Goal: Task Accomplishment & Management: Use online tool/utility

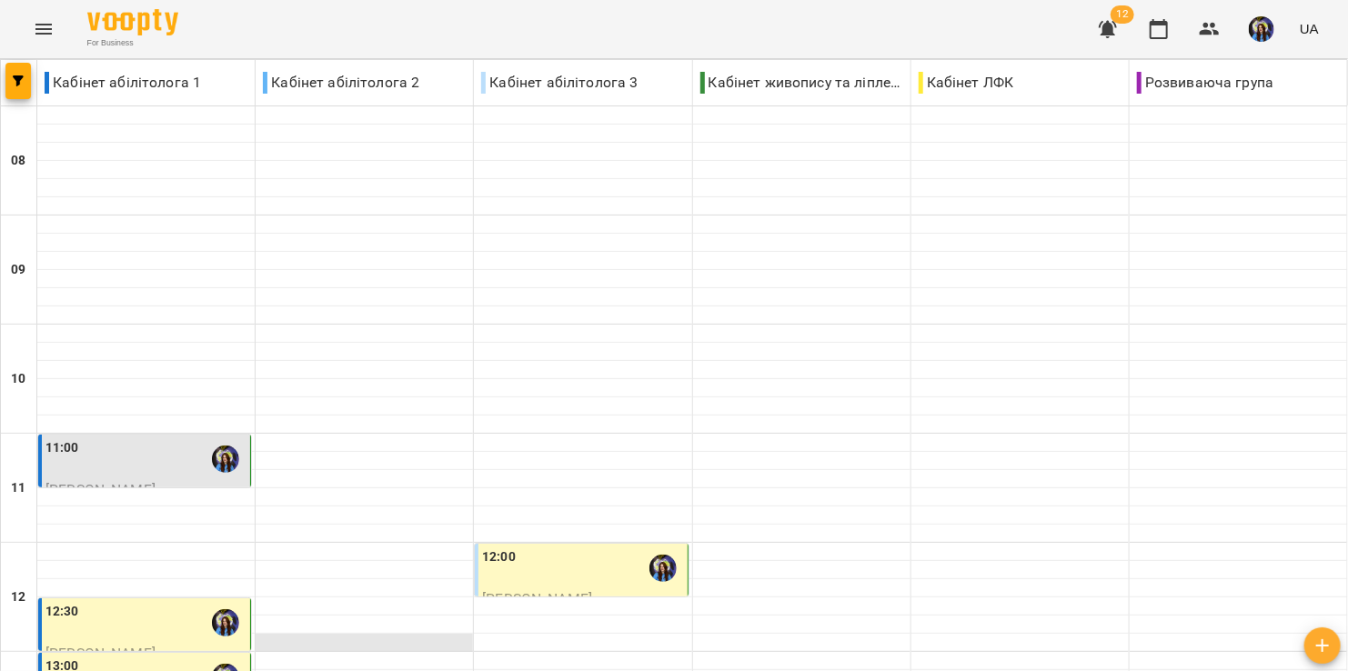
scroll to position [728, 0]
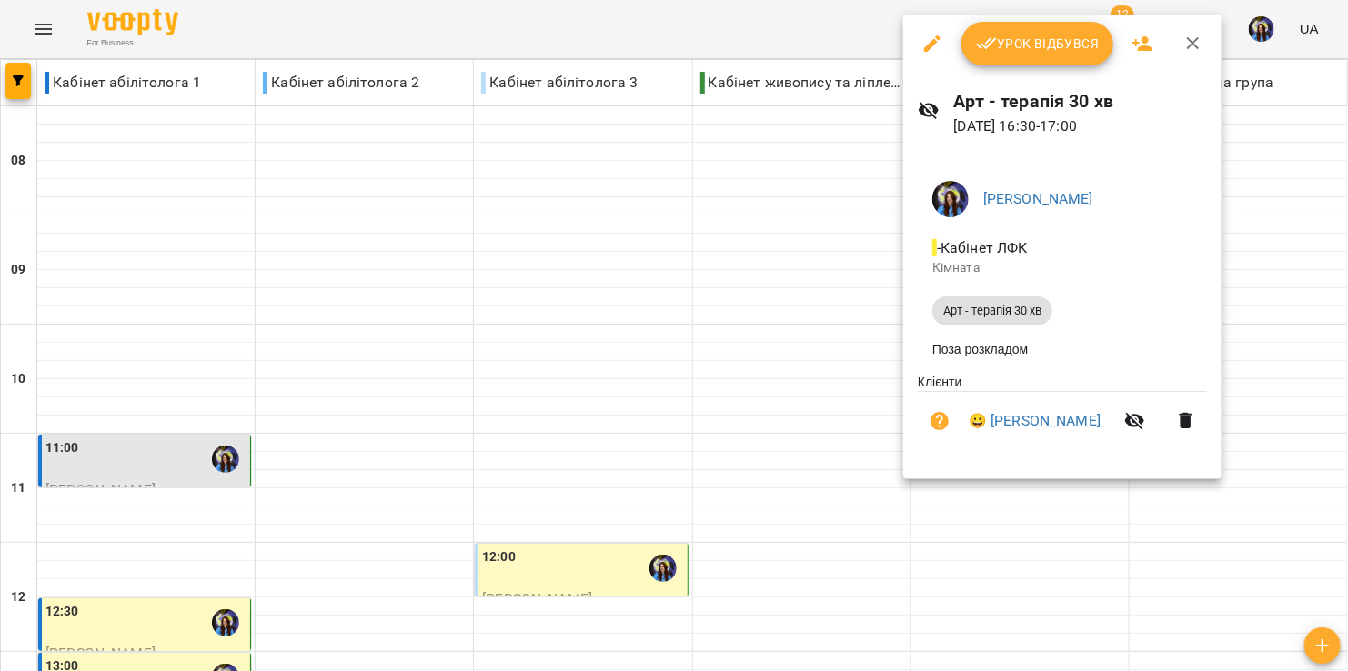
click at [736, 358] on div at bounding box center [674, 335] width 1348 height 671
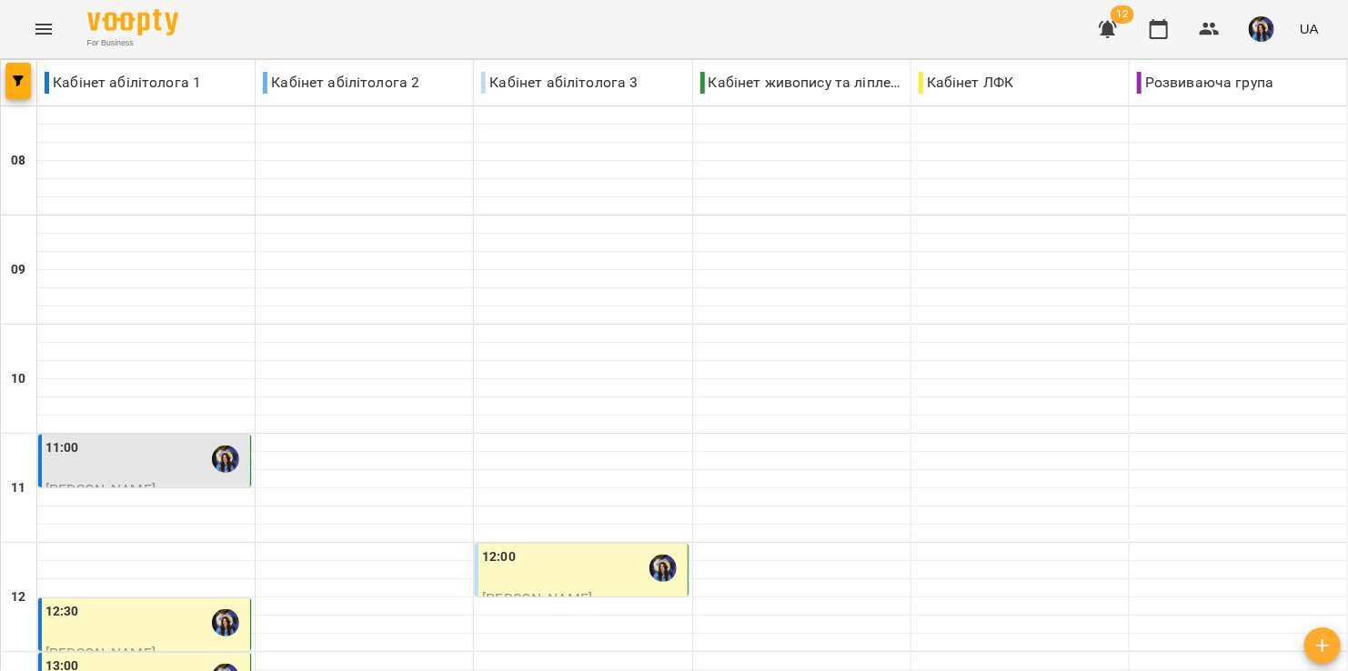
scroll to position [485, 0]
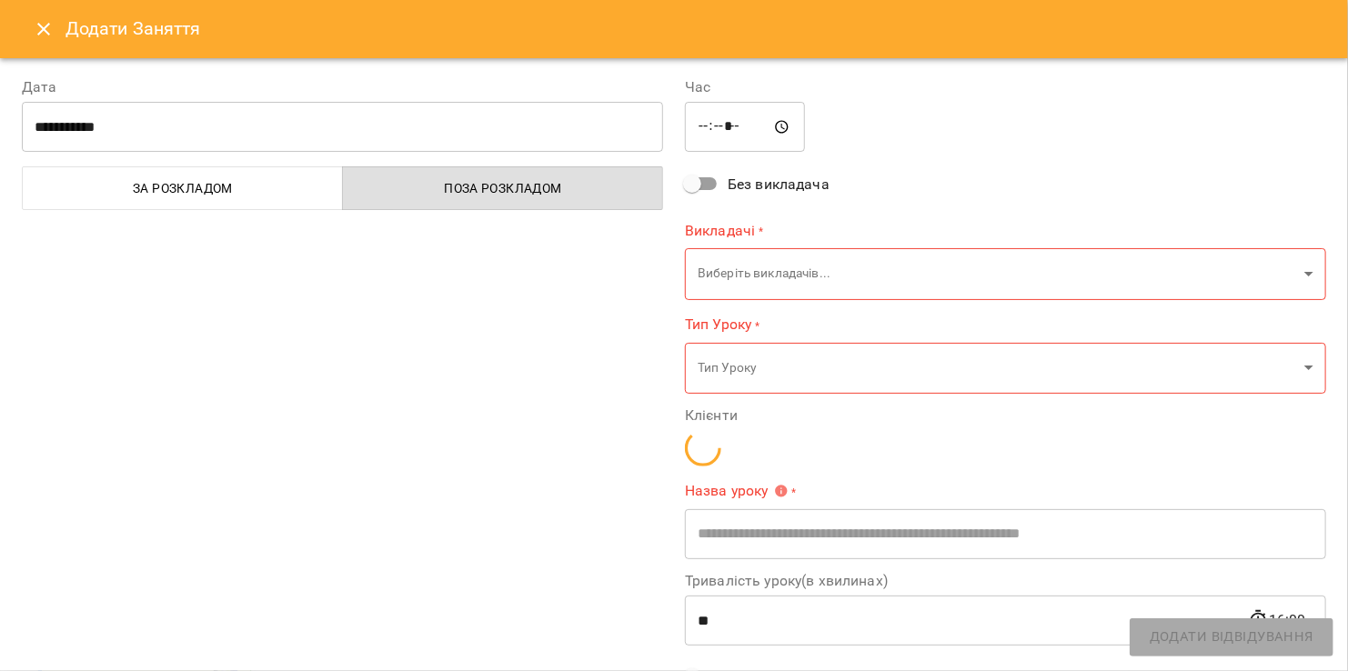
type input "**********"
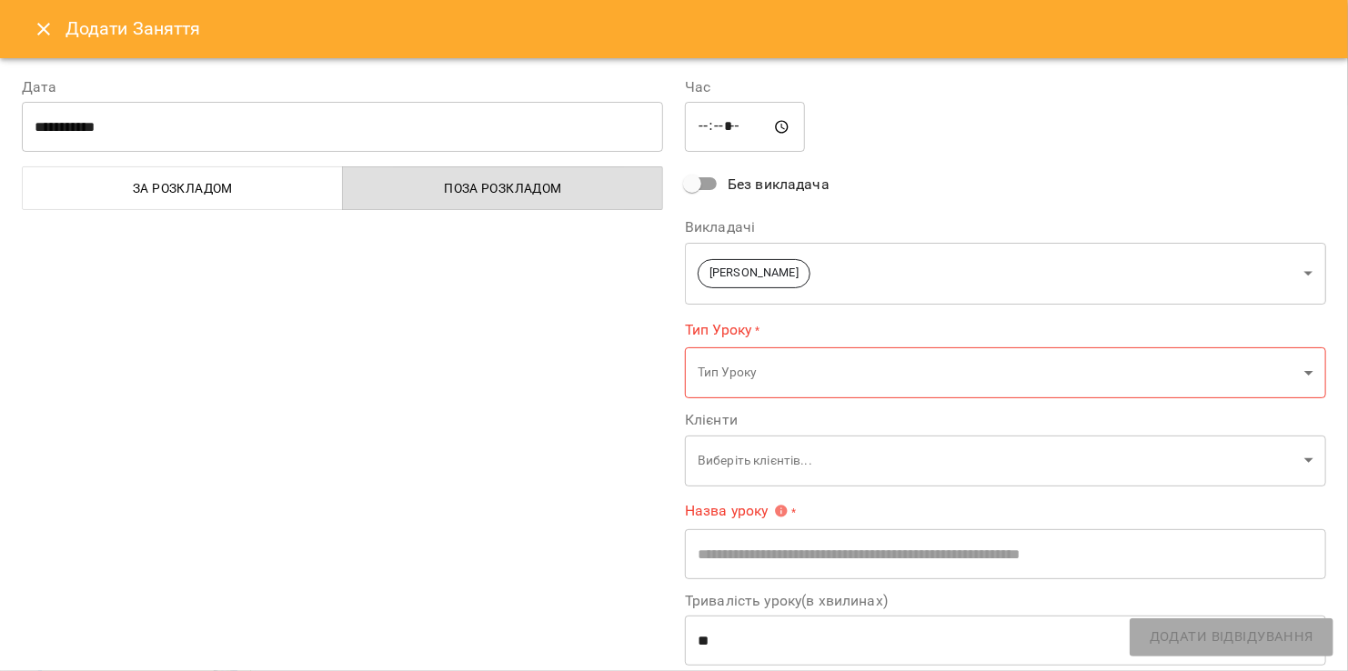
click at [53, 9] on button "Close" at bounding box center [44, 29] width 44 height 44
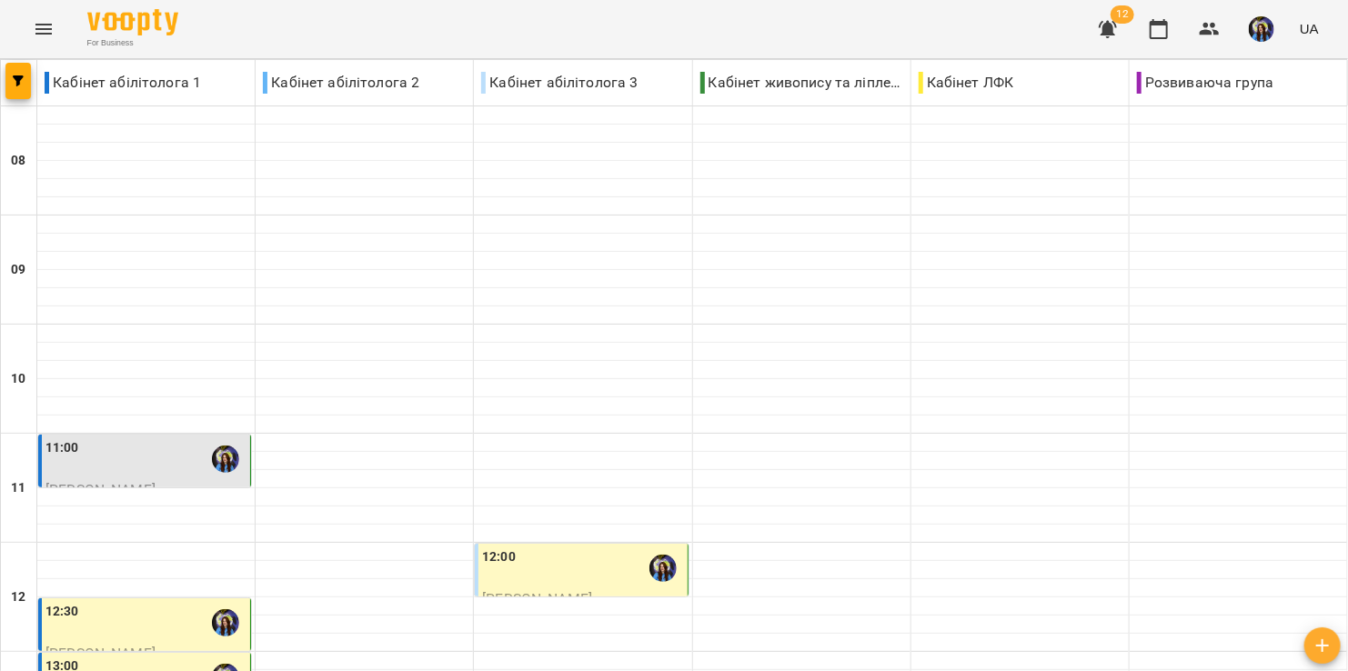
scroll to position [0, 0]
click at [1251, 25] on img "button" at bounding box center [1261, 28] width 25 height 25
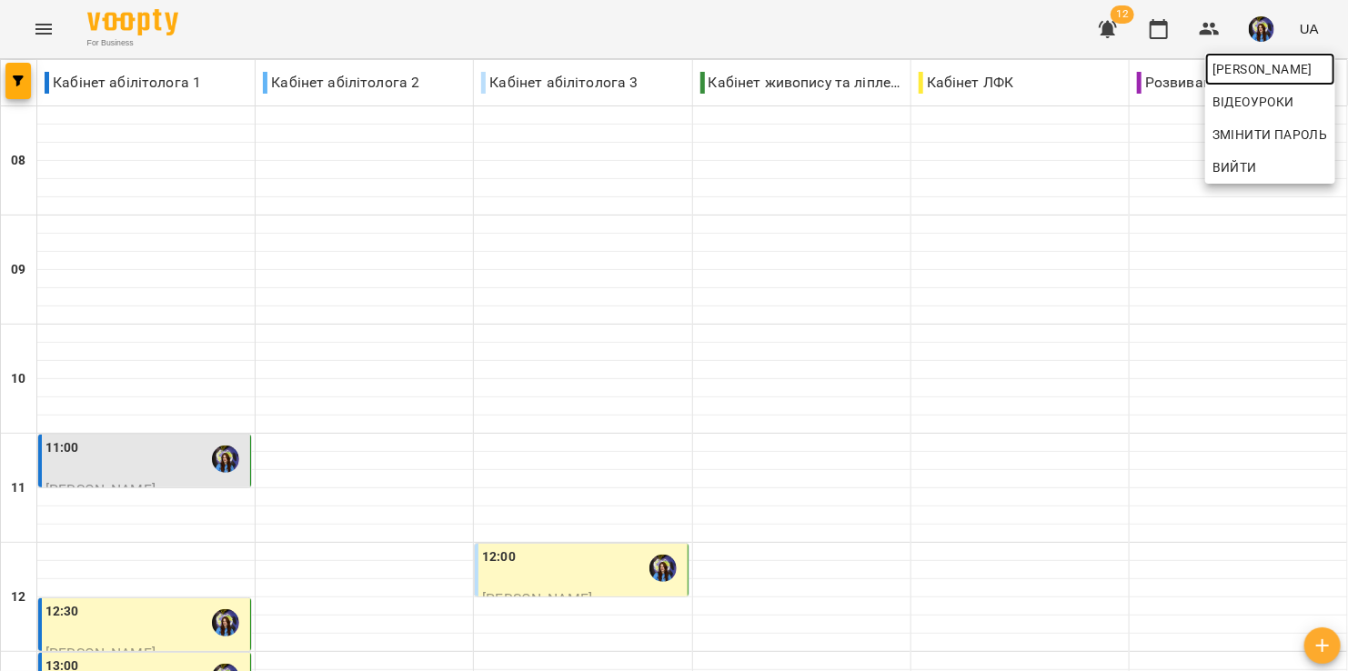
click at [1247, 75] on span "[PERSON_NAME]" at bounding box center [1271, 69] width 116 height 22
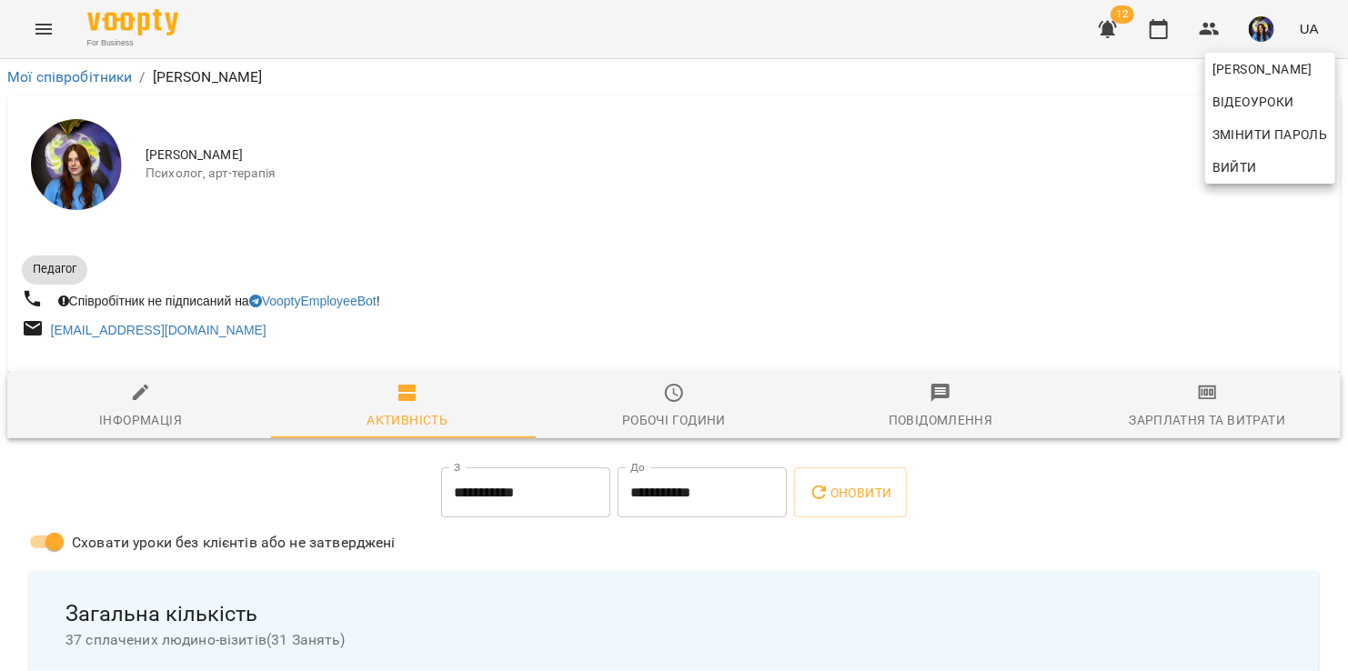
click at [1216, 403] on div at bounding box center [674, 335] width 1348 height 671
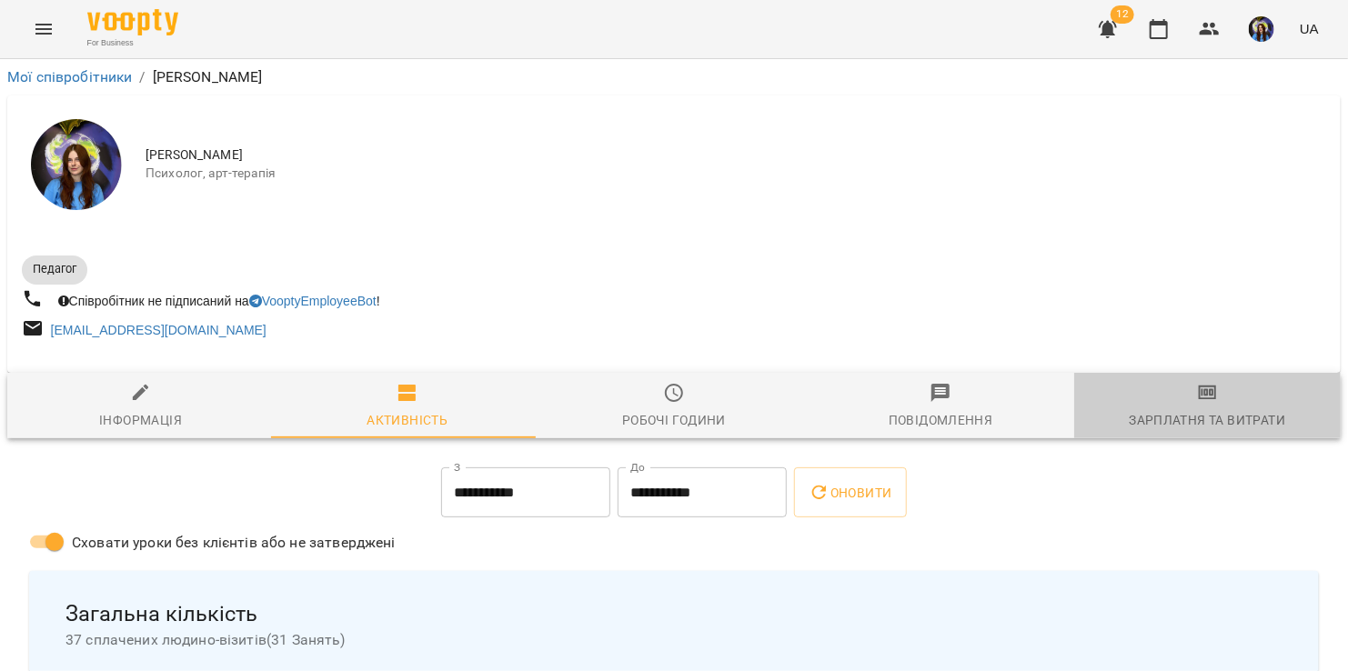
click at [1214, 407] on span "Зарплатня та Витрати" at bounding box center [1207, 406] width 245 height 49
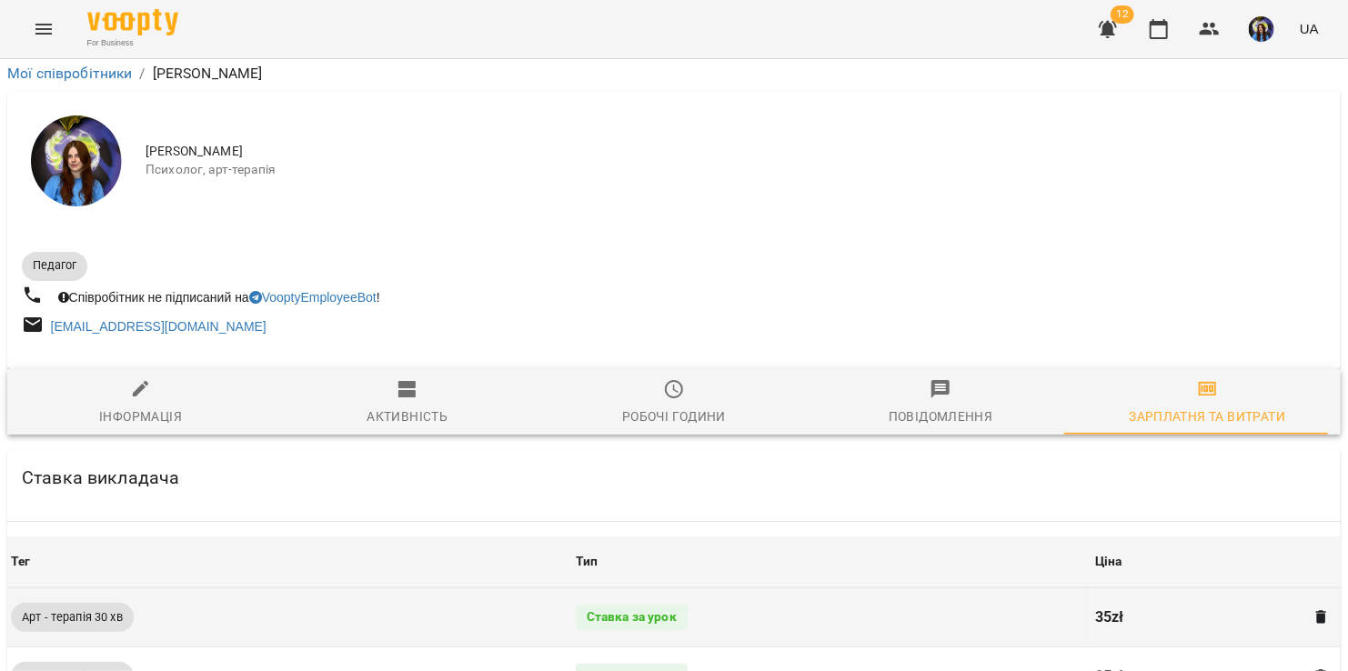
scroll to position [812, 0]
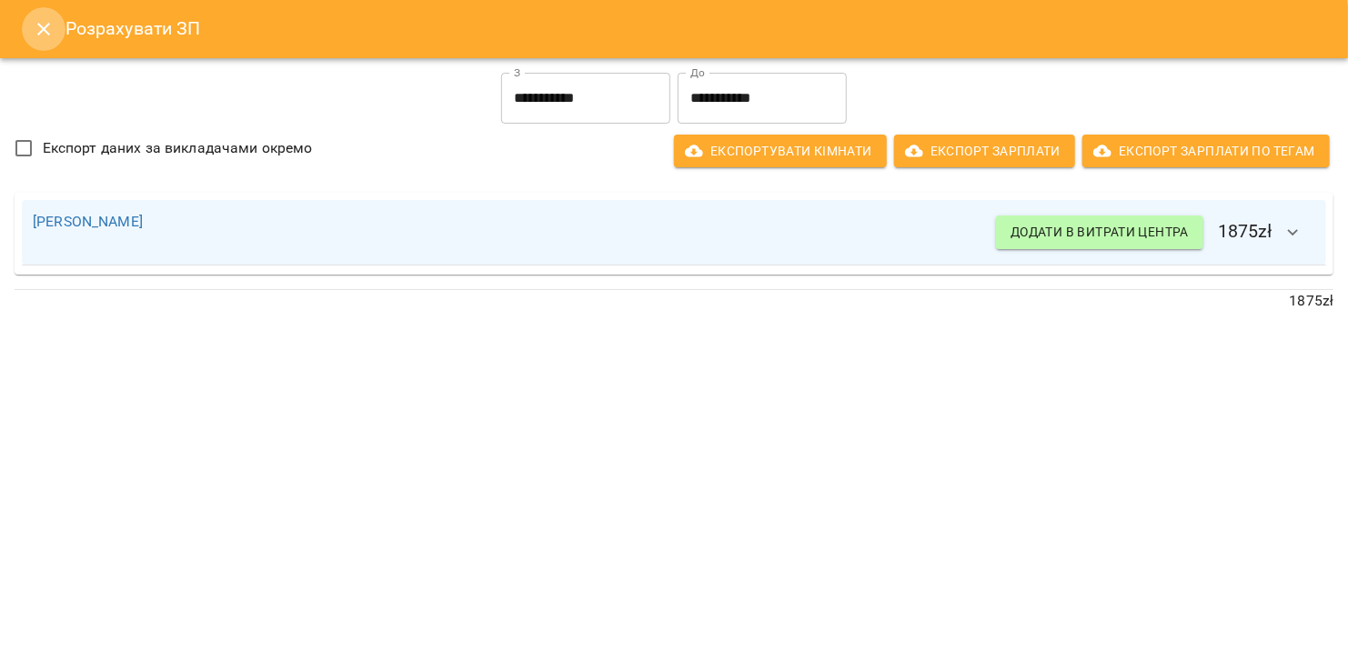
click at [33, 39] on icon "Close" at bounding box center [44, 29] width 22 height 22
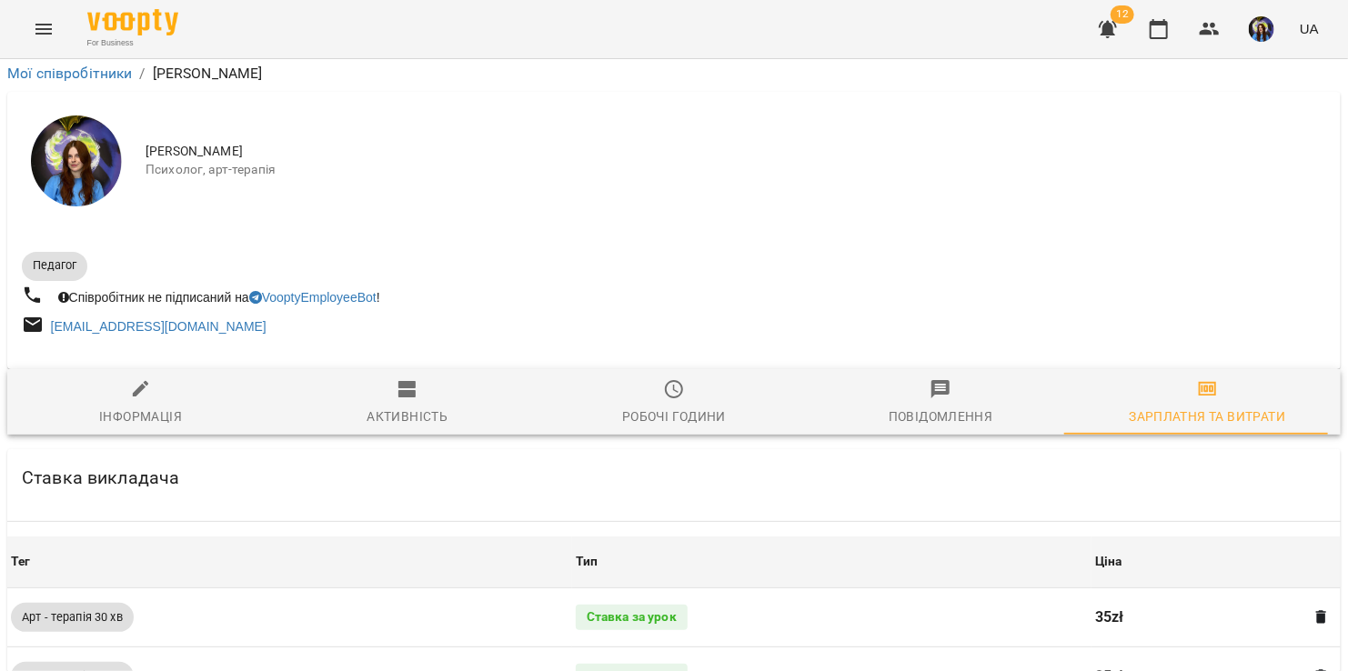
scroll to position [0, 0]
